Goal: Information Seeking & Learning: Learn about a topic

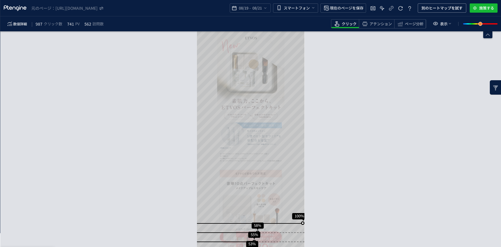
click at [49, 25] on span "クリック数" at bounding box center [53, 23] width 19 height 7
click at [16, 23] on span "数値詳細" at bounding box center [20, 23] width 14 height 7
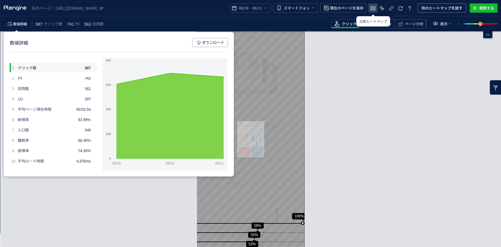
click at [375, 7] on use "heatmap-top-bar" at bounding box center [373, 8] width 5 height 5
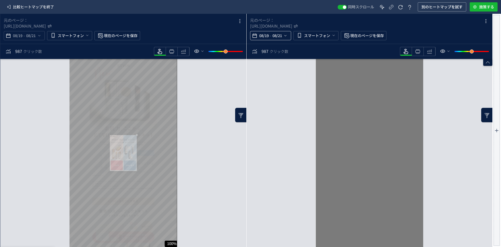
click at [280, 34] on span "08/21" at bounding box center [277, 35] width 12 height 11
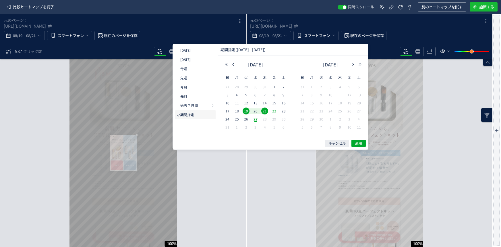
click at [275, 110] on span "22" at bounding box center [274, 110] width 7 height 7
click at [227, 119] on span "24" at bounding box center [227, 118] width 7 height 7
click at [283, 109] on span "23" at bounding box center [283, 110] width 7 height 7
click at [235, 118] on span "25" at bounding box center [236, 118] width 7 height 7
click at [358, 146] on button "適用" at bounding box center [358, 143] width 14 height 7
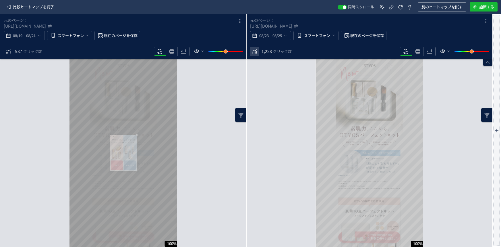
click at [255, 51] on icon "heatmap-toolbar" at bounding box center [254, 51] width 7 height 7
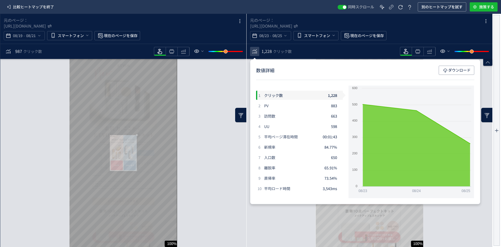
click at [255, 51] on icon "heatmap-toolbar" at bounding box center [254, 51] width 7 height 7
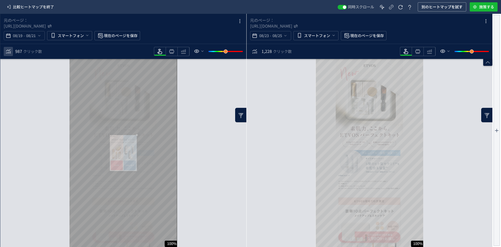
click at [9, 50] on icon "heatmap-toolbar" at bounding box center [8, 51] width 7 height 7
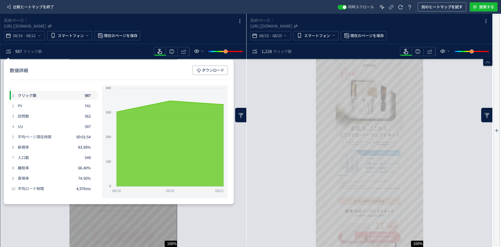
click at [273, 54] on div "1,228 クリック数" at bounding box center [277, 51] width 30 height 6
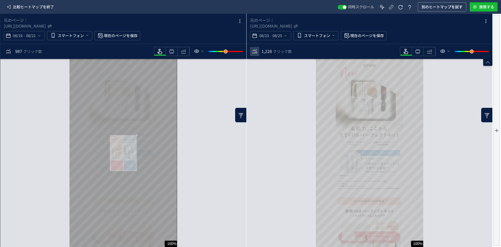
click at [254, 53] on icon "heatmap-toolbar" at bounding box center [254, 51] width 7 height 7
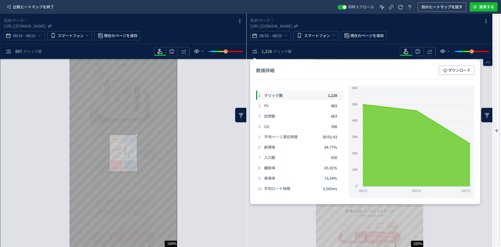
click at [282, 211] on div "スクロール到達率 100% スクロール到達率 56% スクロール到達率 54% スクロール到達率 52% スクロール到達率 52% スクロール到達率 51% …" at bounding box center [370, 153] width 246 height 188
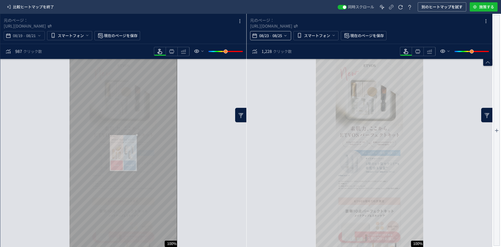
click at [282, 34] on span "08/25" at bounding box center [277, 35] width 12 height 11
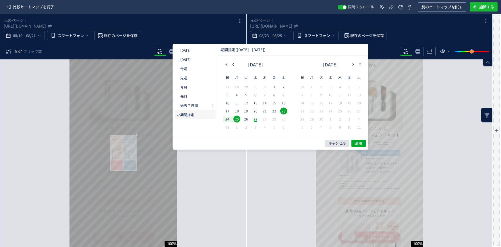
click at [333, 143] on span "キャンセル" at bounding box center [336, 143] width 17 height 5
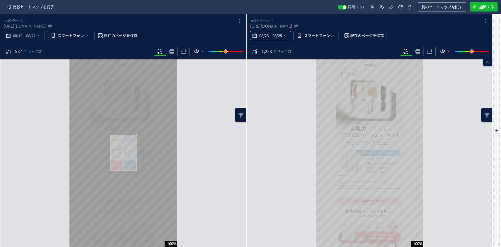
click at [274, 37] on span "08/25" at bounding box center [277, 35] width 12 height 11
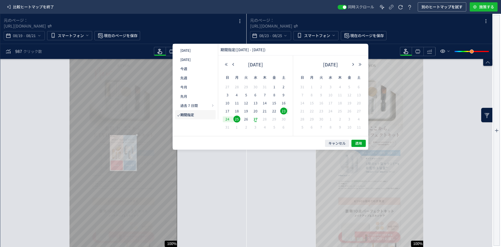
click at [227, 117] on span "24" at bounding box center [227, 118] width 7 height 7
click at [248, 119] on span "26" at bounding box center [246, 118] width 7 height 7
click at [360, 140] on button "適用" at bounding box center [358, 143] width 14 height 7
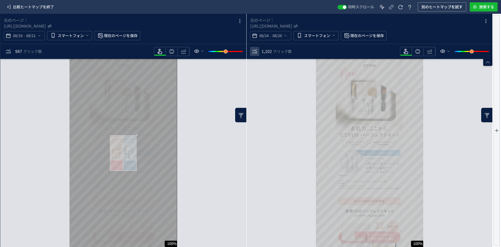
click at [252, 52] on icon "heatmap-toolbar" at bounding box center [254, 51] width 7 height 7
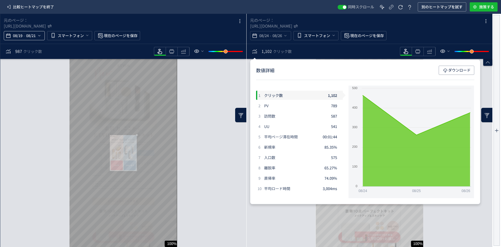
click at [31, 35] on span "08/21" at bounding box center [31, 35] width 12 height 11
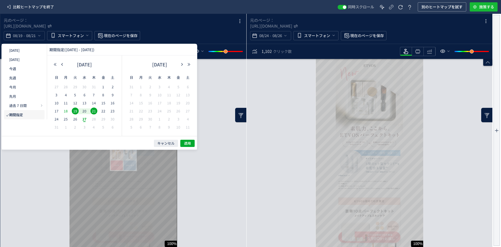
click at [270, 237] on span "18" at bounding box center [273, 240] width 7 height 7
click at [0, 0] on span "適用" at bounding box center [0, 0] width 0 height 0
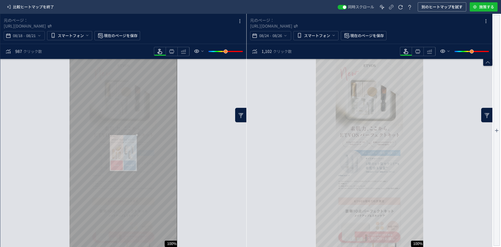
click at [187, 142] on body "比較ヒートマップを終了 同時スクロール 別のヒートマップを試す 施策する 元のページ： [URL][DOMAIN_NAME] 08/18 - 08/21 スマ…" at bounding box center [250, 123] width 501 height 247
click at [31, 53] on span "クリック数" at bounding box center [36, 51] width 19 height 5
click at [33, 78] on div "スクロール到達率 100% スクロール到達率 57% スクロール到達率 54% スクロール到達率 53% スクロール到達率 51% スクロール到達率 51% …" at bounding box center [123, 153] width 246 height 188
click at [7, 52] on icon "heatmap-toolbar" at bounding box center [8, 51] width 7 height 7
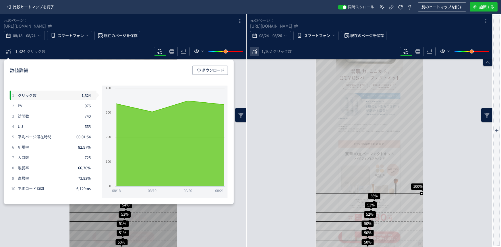
click at [253, 51] on icon "heatmap-toolbar" at bounding box center [254, 51] width 7 height 7
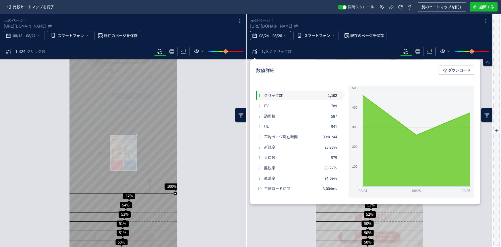
click at [275, 35] on span "08/26" at bounding box center [277, 35] width 12 height 11
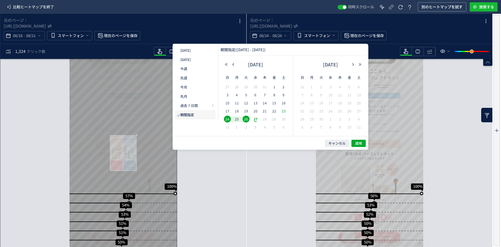
click at [282, 113] on span "23" at bounding box center [283, 110] width 7 height 7
click at [244, 121] on span "26" at bounding box center [246, 118] width 7 height 7
click at [361, 146] on button "適用" at bounding box center [358, 143] width 14 height 7
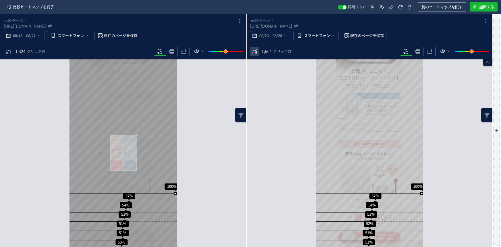
click at [255, 52] on use "heatmap-toolbar" at bounding box center [254, 51] width 5 height 4
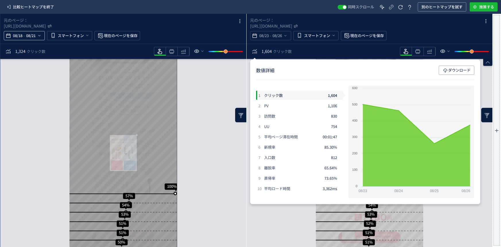
click at [28, 38] on span "08/21" at bounding box center [31, 35] width 12 height 11
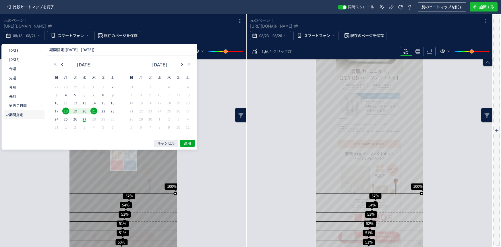
click at [314, 225] on span "17" at bounding box center [317, 228] width 7 height 7
click at [0, 0] on span "適用" at bounding box center [0, 0] width 0 height 0
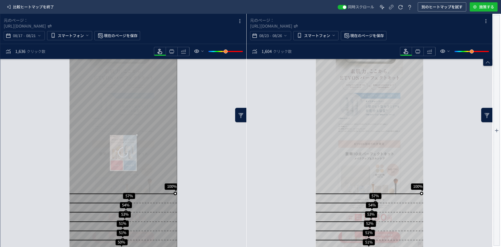
click at [185, 143] on div "スクロール到達率 100% スクロール到達率 57% スクロール到達率 54% スクロール到達率 53% スクロール到達率 51% スクロール到達率 51% …" at bounding box center [123, 153] width 246 height 188
click at [8, 51] on icon "heatmap-toolbar" at bounding box center [8, 51] width 7 height 7
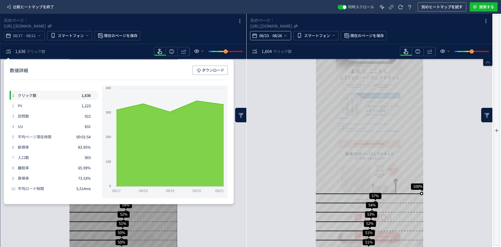
click at [262, 37] on span "08/23" at bounding box center [264, 35] width 12 height 11
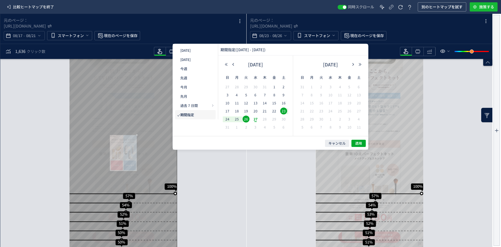
click at [284, 109] on span "23" at bounding box center [283, 110] width 7 height 7
click at [256, 118] on span "27" at bounding box center [255, 118] width 7 height 7
click at [358, 142] on span "適用" at bounding box center [358, 143] width 7 height 5
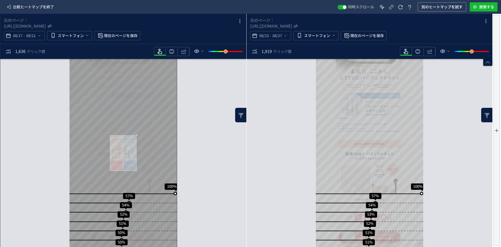
click at [358, 142] on div "heatmap-box" at bounding box center [369, 153] width 108 height 188
click at [255, 51] on icon "heatmap-toolbar" at bounding box center [254, 51] width 7 height 7
